Goal: Information Seeking & Learning: Find specific fact

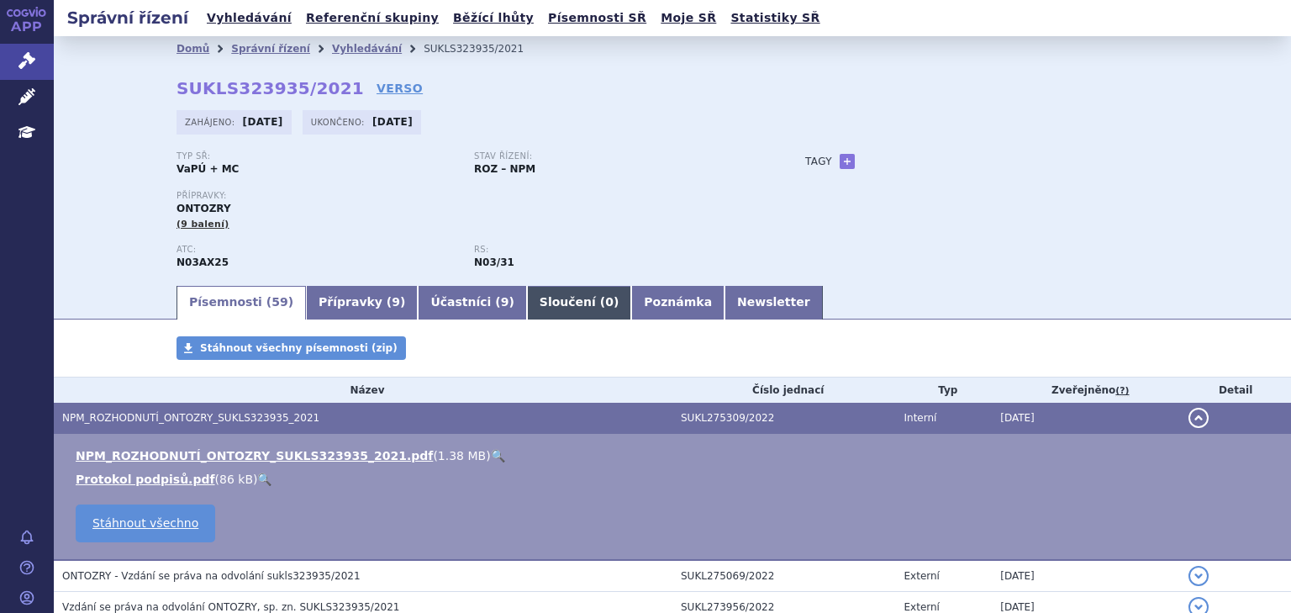
scroll to position [179, 0]
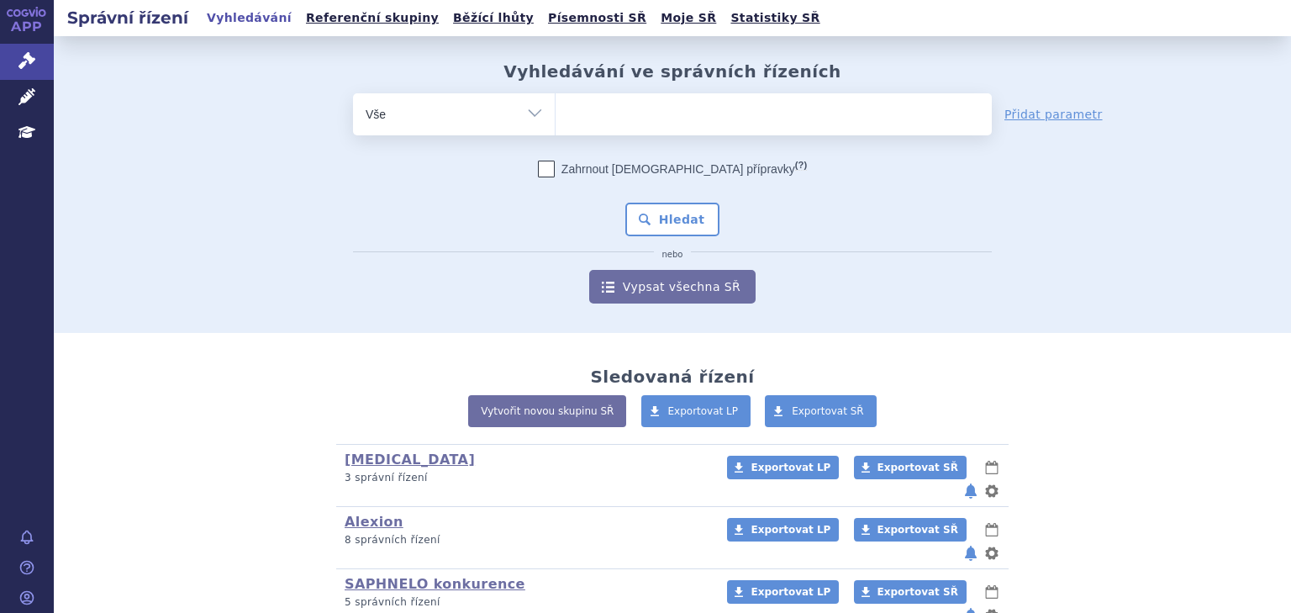
click at [593, 112] on ul at bounding box center [774, 110] width 436 height 35
click at [556, 112] on select at bounding box center [555, 113] width 1 height 42
type input "ol"
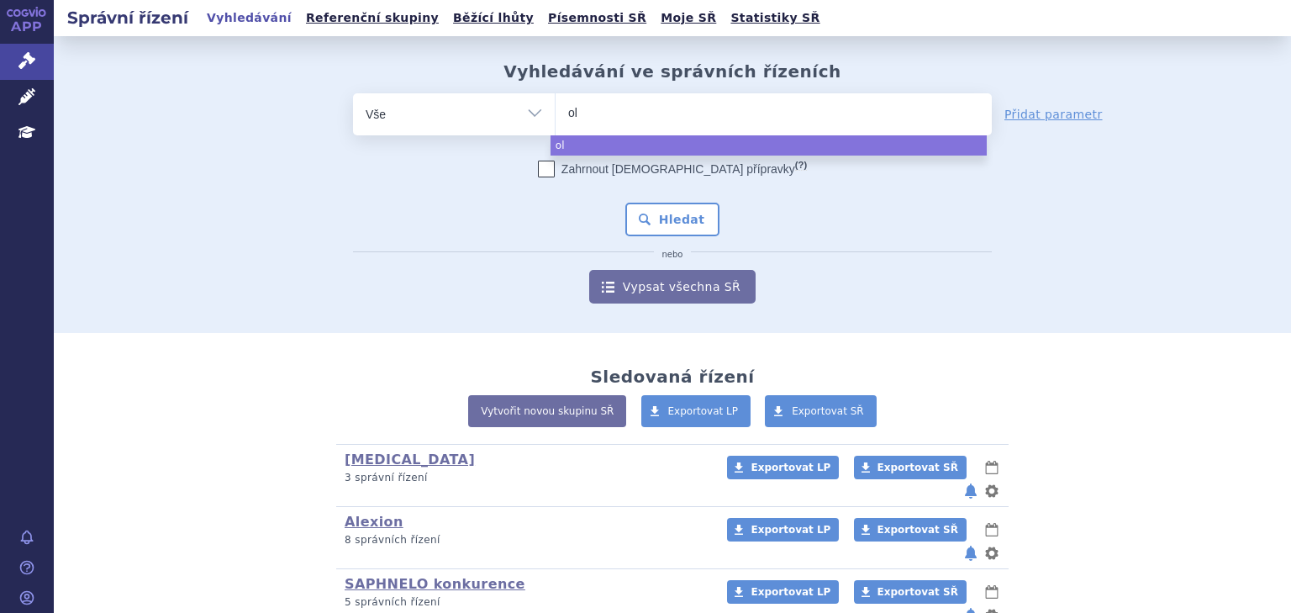
type input "olm"
type input "olmp"
type input "olmpia"
type input "olmpiad"
select select "olmpiad"
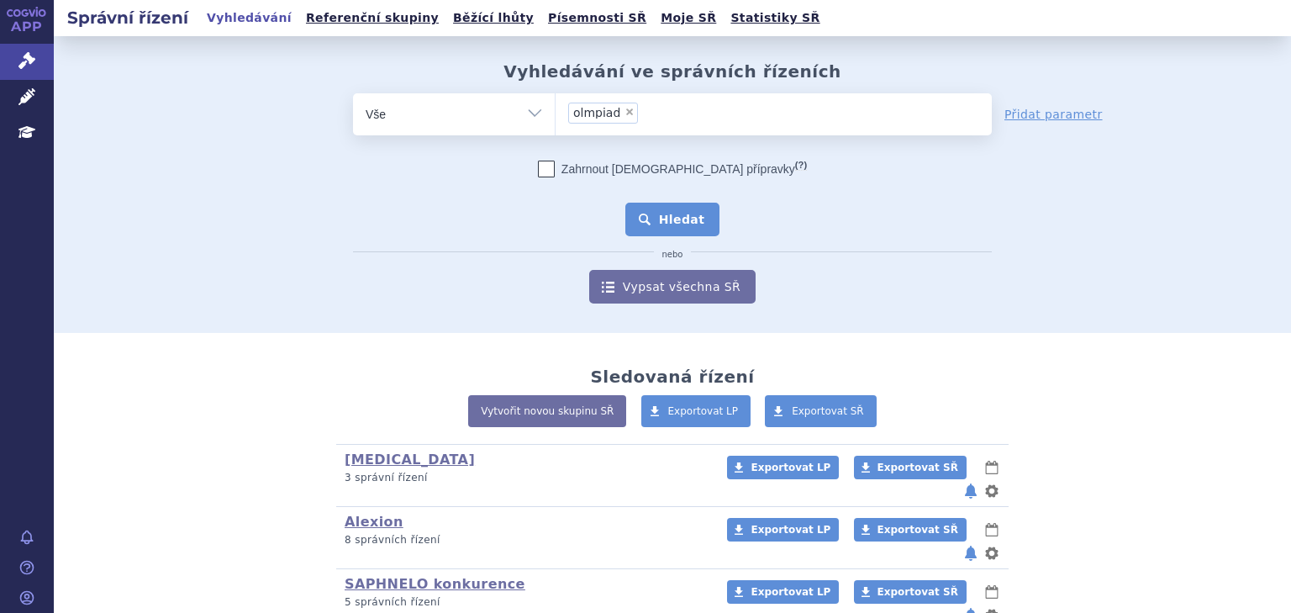
click at [659, 208] on button "Hledat" at bounding box center [672, 220] width 95 height 34
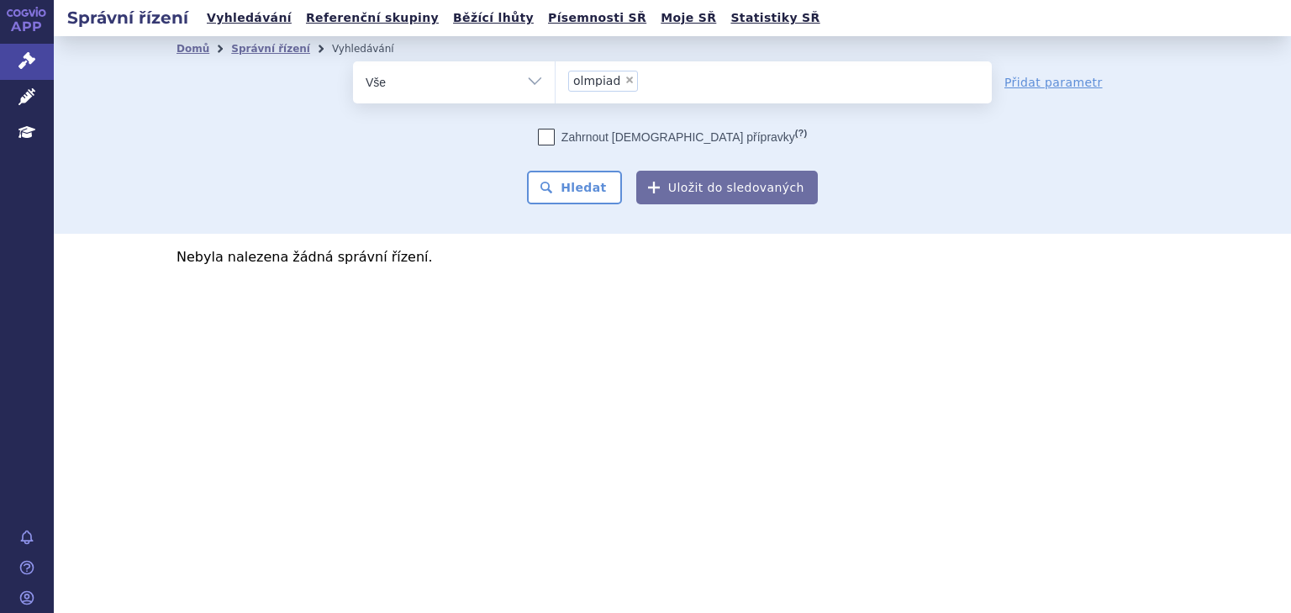
click at [624, 82] on span "×" at bounding box center [629, 80] width 10 height 10
click at [556, 82] on select "olmpiad" at bounding box center [555, 82] width 1 height 42
select select
click at [609, 80] on ul at bounding box center [774, 78] width 436 height 35
click at [556, 80] on select "olmpiad" at bounding box center [555, 82] width 1 height 42
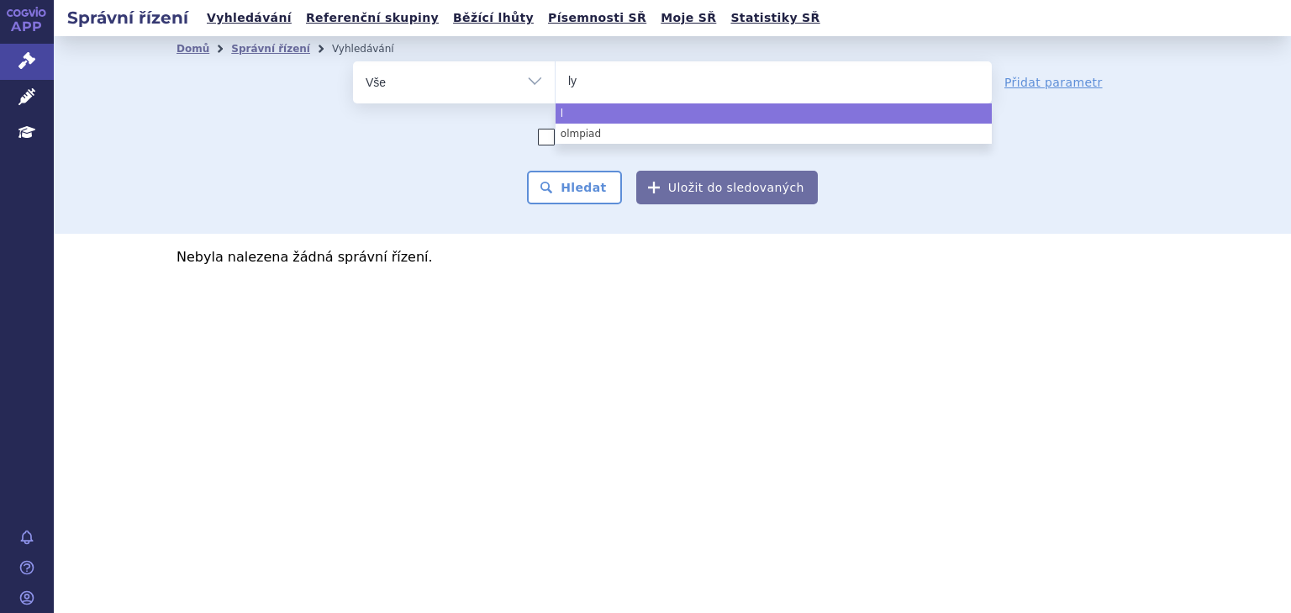
type input "lyn"
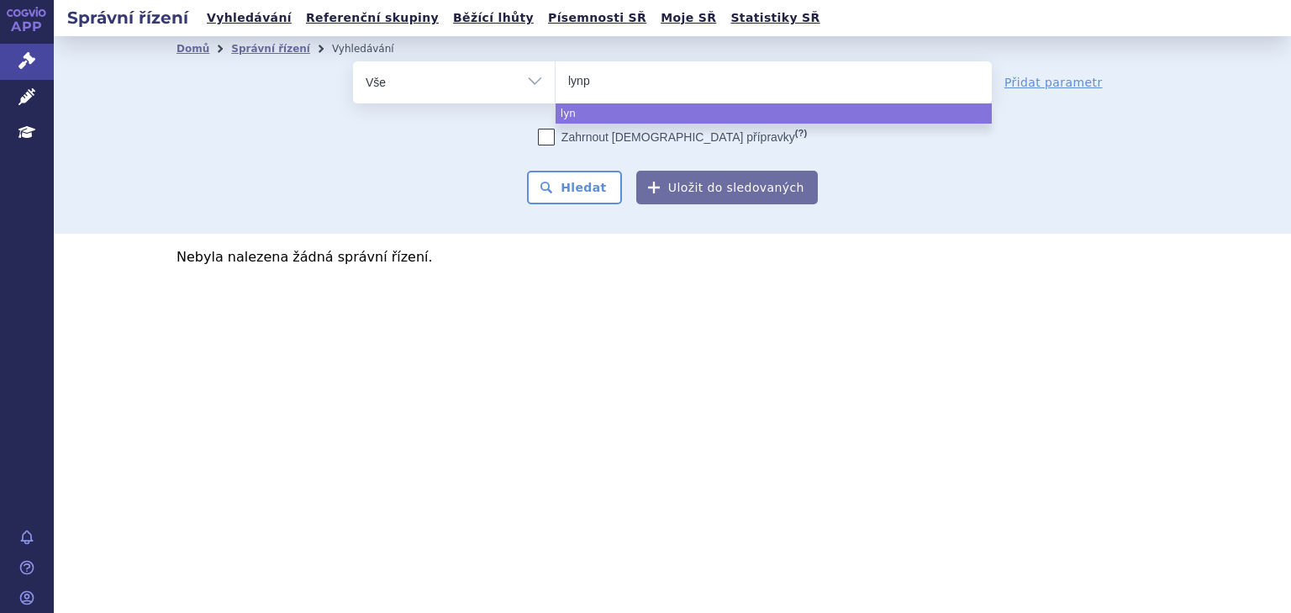
type input "lynpa"
type input "lynpar"
type input "lynparza"
select select "lynparza"
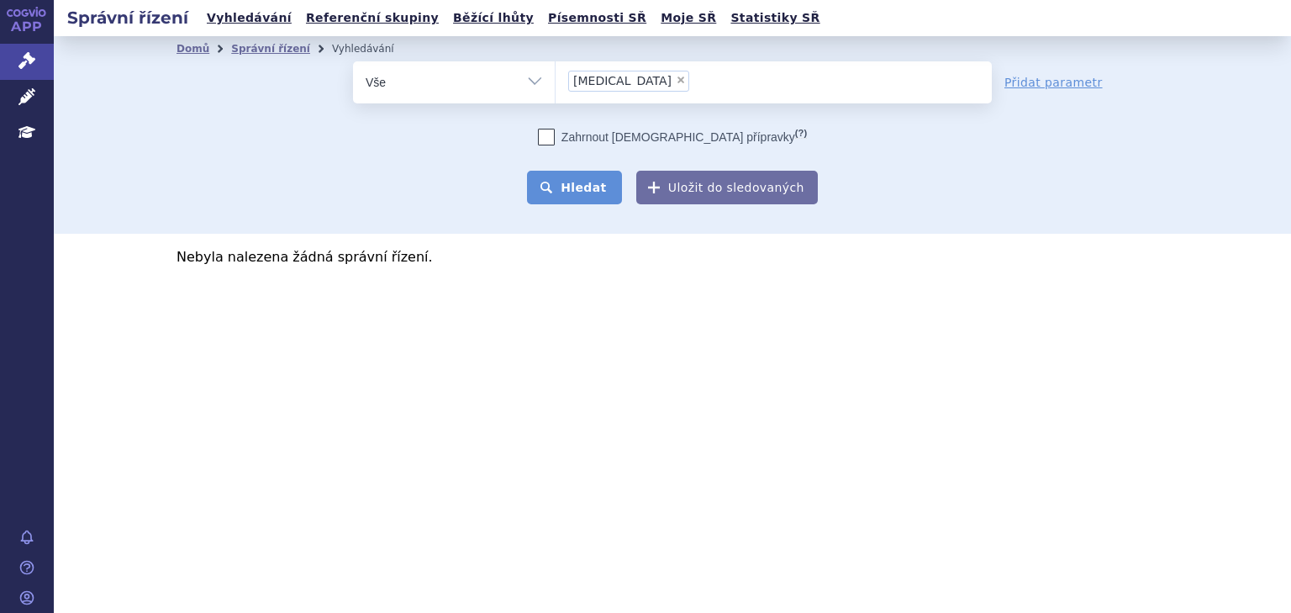
click at [577, 178] on button "Hledat" at bounding box center [574, 188] width 95 height 34
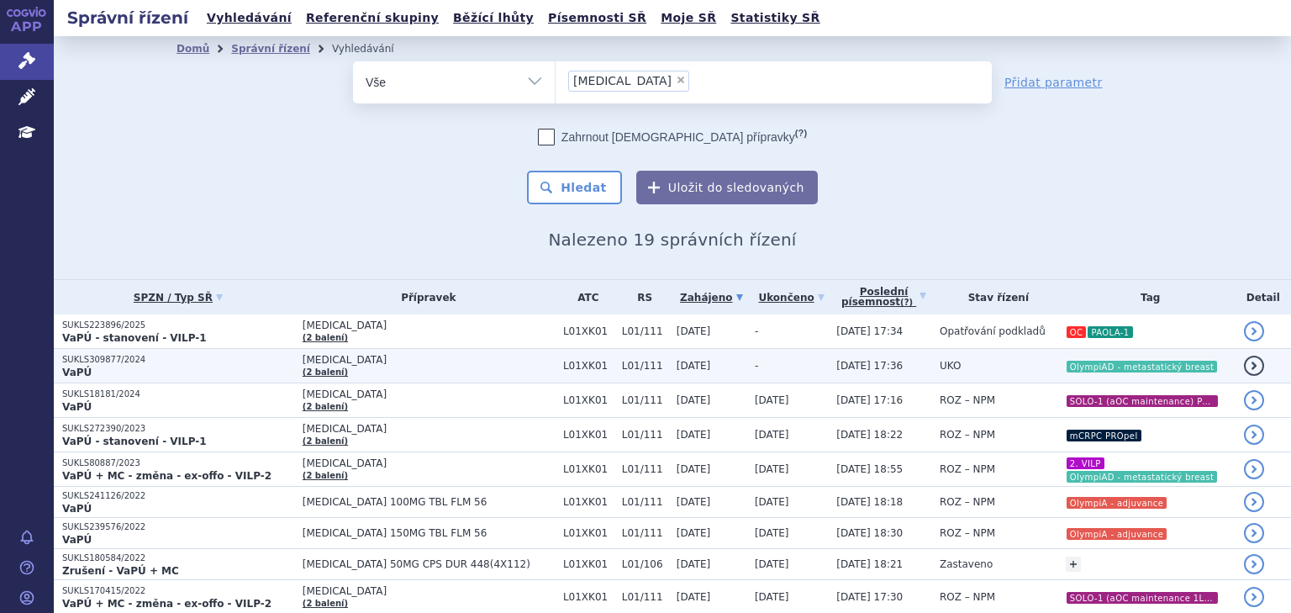
click at [622, 365] on span "L01/111" at bounding box center [645, 366] width 46 height 12
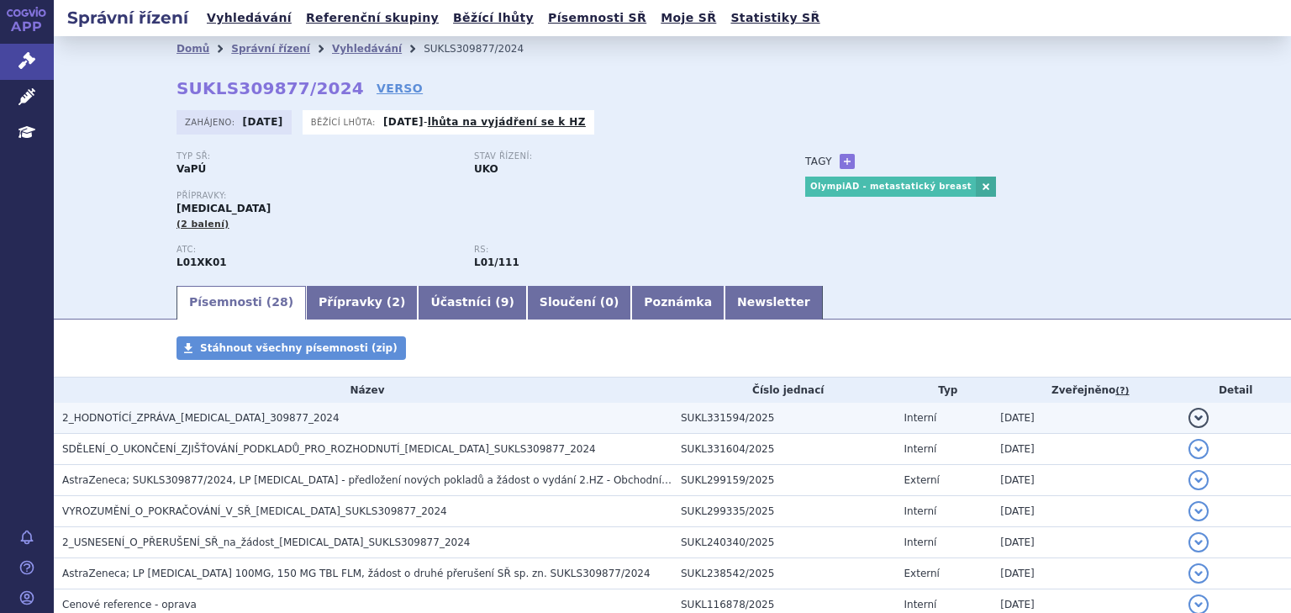
click at [262, 413] on span "2_HODNOTÍCÍ_ZPRÁVA_[MEDICAL_DATA]_309877_2024" at bounding box center [200, 418] width 277 height 12
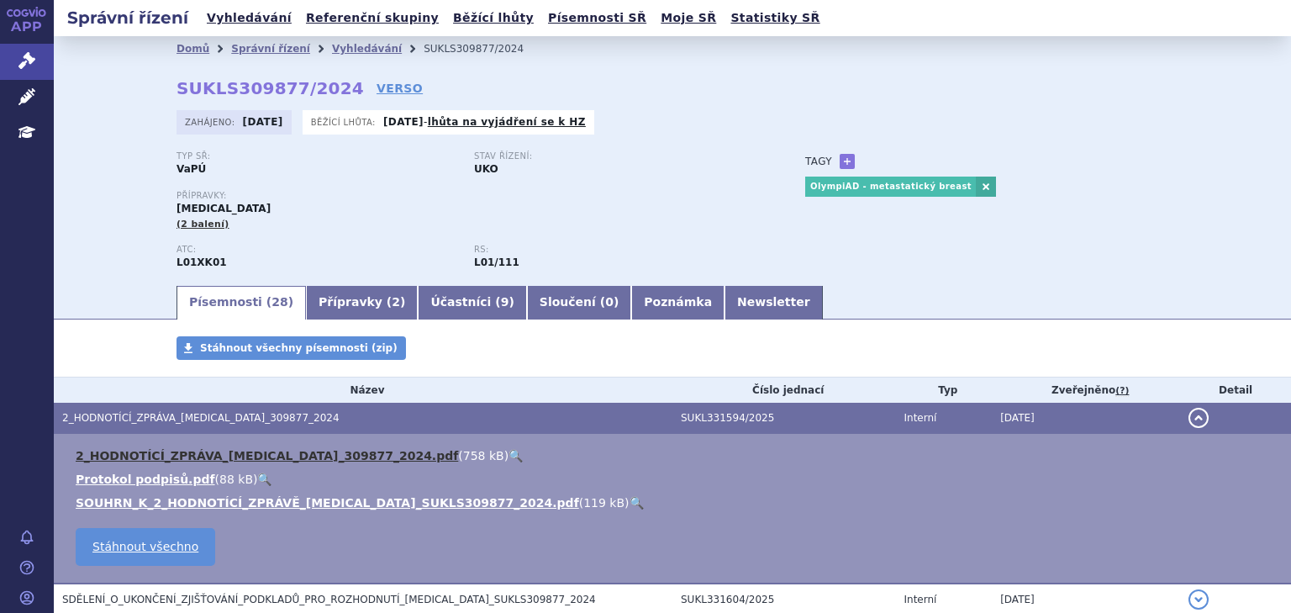
click at [267, 461] on link "2_HODNOTÍCÍ_ZPRÁVA_[MEDICAL_DATA]_309877_2024.pdf" at bounding box center [267, 455] width 382 height 13
